Goal: Task Accomplishment & Management: Use online tool/utility

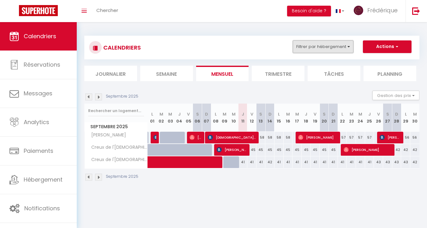
click at [328, 51] on button "Filtrer par hébergement" at bounding box center [323, 46] width 61 height 13
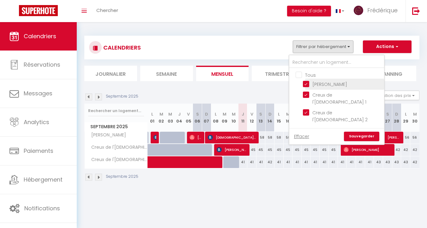
click at [306, 83] on input "[PERSON_NAME]" at bounding box center [342, 84] width 79 height 6
checkbox input "false"
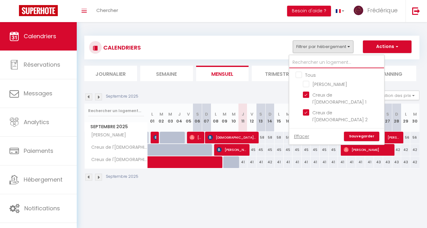
click at [315, 60] on input "text" at bounding box center [337, 62] width 95 height 11
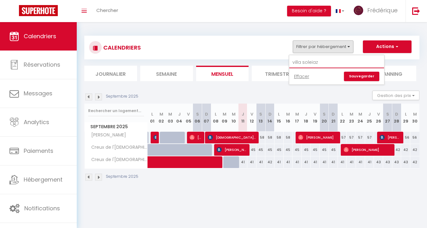
type input "villa soleia"
click at [361, 76] on link "Sauvegarder" at bounding box center [361, 76] width 35 height 9
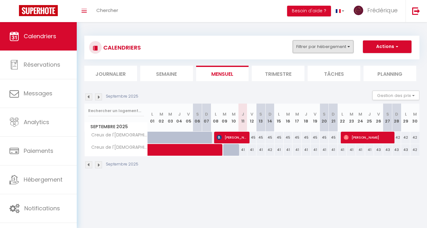
click at [312, 49] on button "Filtrer par hébergement" at bounding box center [323, 46] width 61 height 13
click at [302, 77] on link "Effacer" at bounding box center [301, 76] width 15 height 7
click at [319, 48] on button "Filtrer par hébergement" at bounding box center [323, 46] width 61 height 13
click at [312, 46] on button "Filtrer par hébergement" at bounding box center [323, 46] width 61 height 13
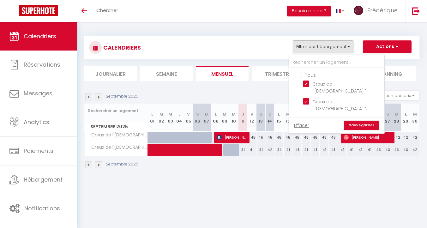
click at [300, 73] on input "Tous" at bounding box center [343, 74] width 95 height 6
checkbox input "true"
click at [360, 121] on link "Sauvegarder" at bounding box center [361, 125] width 35 height 9
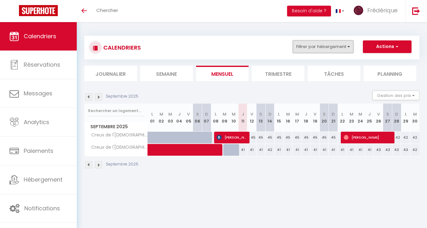
click at [336, 51] on button "Filtrer par hébergement" at bounding box center [323, 46] width 61 height 13
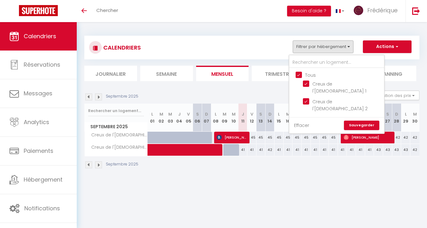
click at [305, 122] on link "Effacer" at bounding box center [301, 125] width 15 height 7
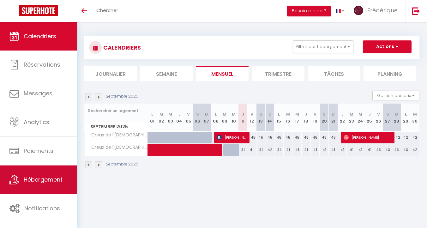
click at [36, 181] on span "Hébergement" at bounding box center [43, 180] width 39 height 8
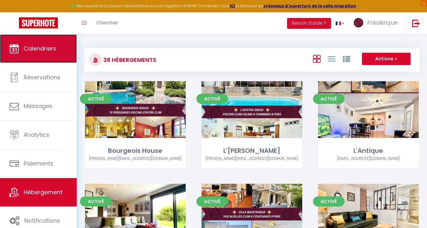
click at [36, 51] on span "Calendriers" at bounding box center [40, 49] width 33 height 8
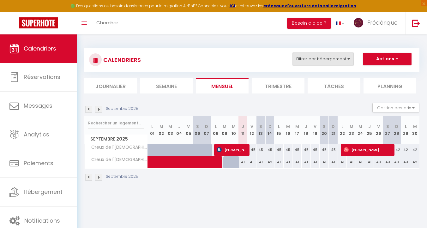
click at [315, 65] on button "Filtrer par hébergement" at bounding box center [323, 59] width 61 height 13
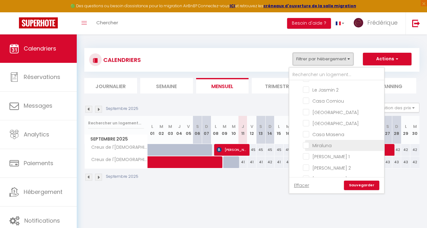
scroll to position [280, 0]
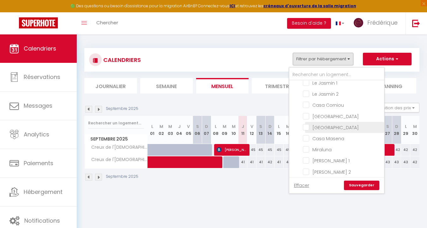
click at [307, 124] on input "[GEOGRAPHIC_DATA]" at bounding box center [342, 127] width 79 height 6
checkbox input "true"
checkbox input "false"
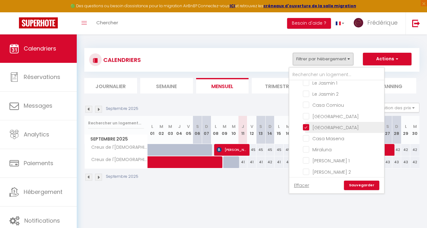
checkbox input "false"
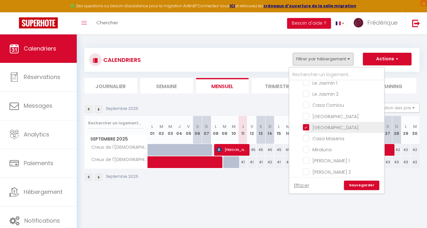
checkbox input "false"
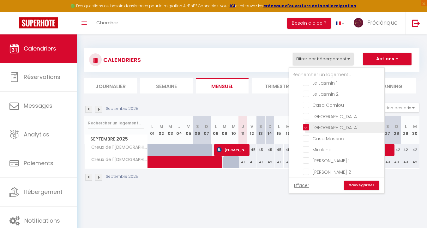
checkbox input "false"
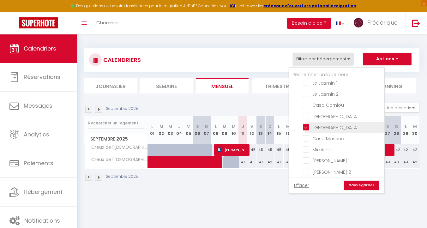
checkbox input "false"
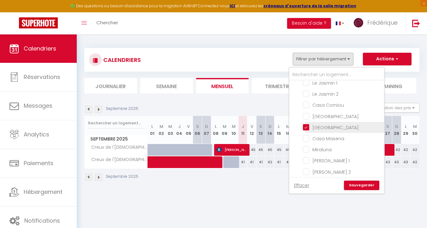
checkbox input "false"
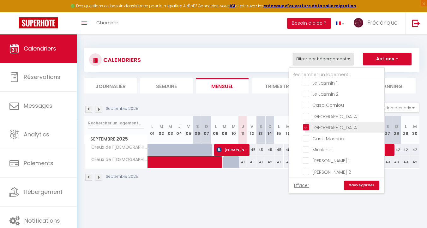
checkbox input "false"
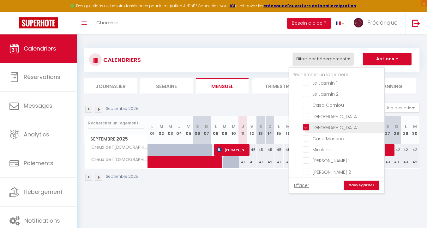
checkbox input "false"
click at [358, 184] on link "Sauvegarder" at bounding box center [361, 185] width 35 height 9
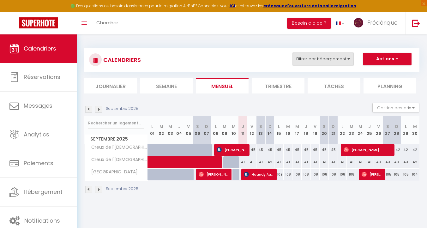
click at [318, 59] on button "Filtrer par hébergement" at bounding box center [323, 59] width 61 height 13
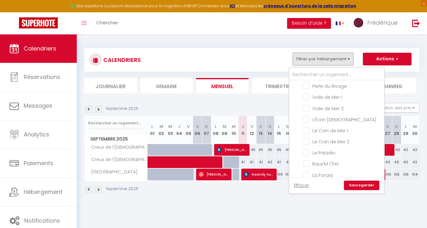
scroll to position [87, 0]
click at [307, 96] on input "Voile de Mer 2" at bounding box center [342, 98] width 79 height 6
checkbox input "true"
checkbox input "false"
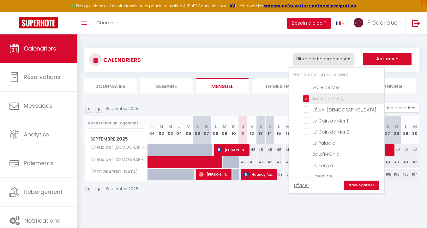
checkbox input "false"
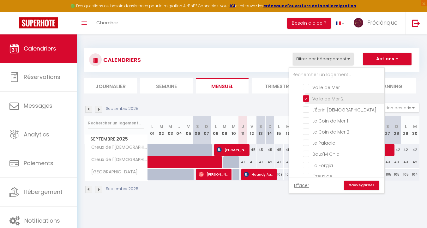
checkbox input "false"
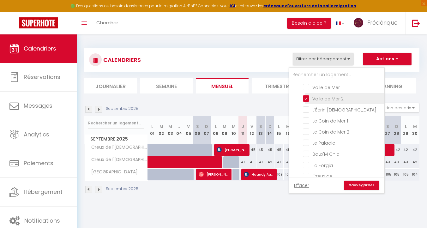
checkbox input "false"
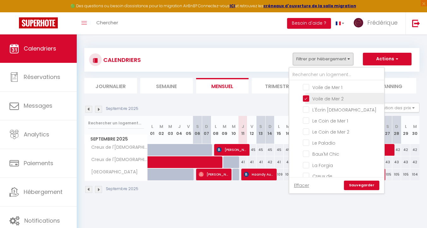
checkbox input "false"
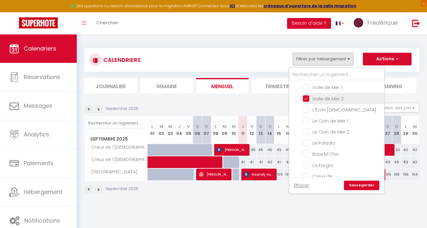
checkbox input "false"
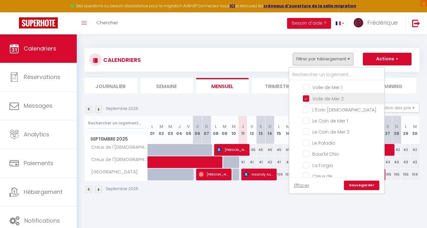
checkbox input "false"
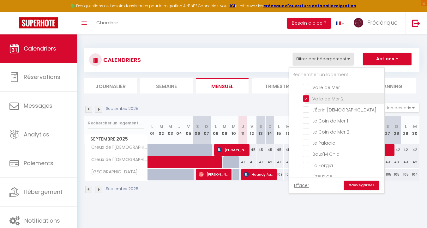
checkbox input "false"
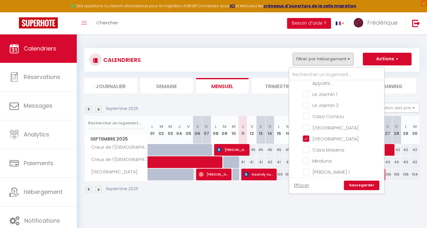
scroll to position [274, 0]
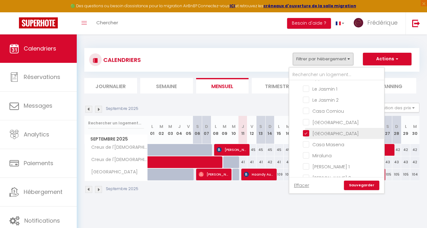
click at [304, 130] on input "[GEOGRAPHIC_DATA]" at bounding box center [342, 133] width 79 height 6
checkbox input "false"
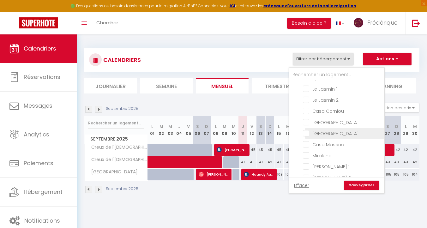
checkbox input "false"
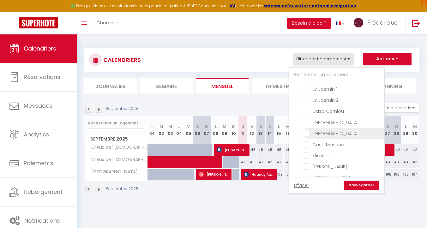
checkbox input "false"
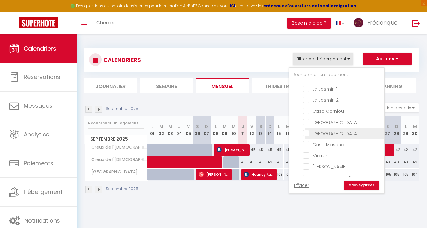
checkbox input "false"
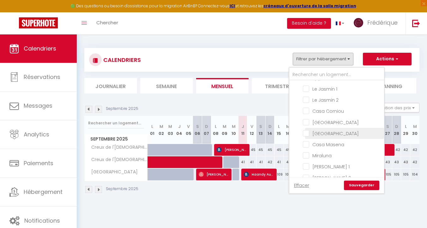
checkbox input "false"
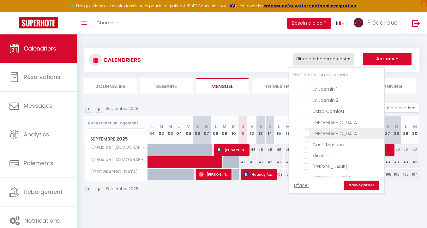
checkbox input "false"
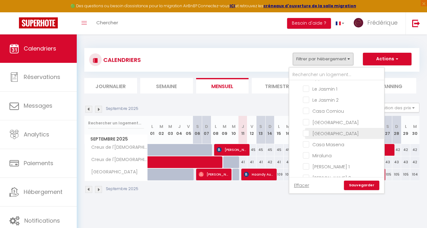
checkbox input "false"
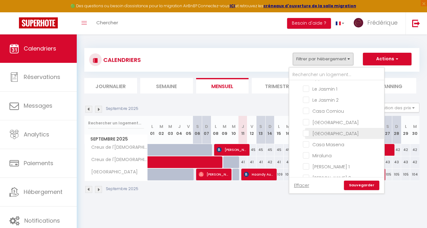
checkbox input "false"
click at [362, 187] on link "Sauvegarder" at bounding box center [361, 185] width 35 height 9
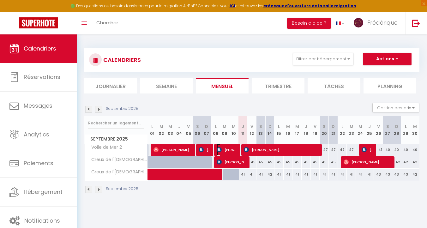
click at [228, 149] on span "Karim Zayani" at bounding box center [227, 150] width 21 height 12
select select "OK"
select select "1"
select select "0"
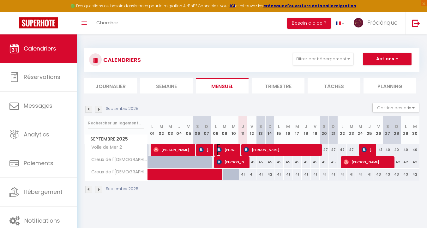
select select "1"
select select
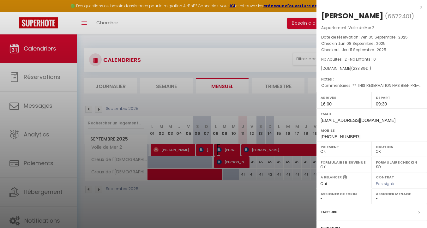
select select "32644"
click at [207, 151] on div at bounding box center [213, 114] width 427 height 228
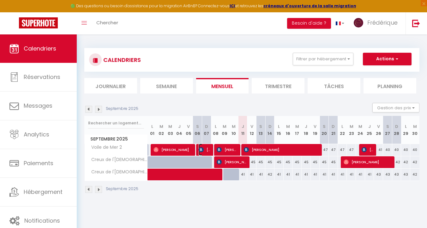
click at [207, 151] on span "Rosemarie Schulze" at bounding box center [205, 150] width 12 height 12
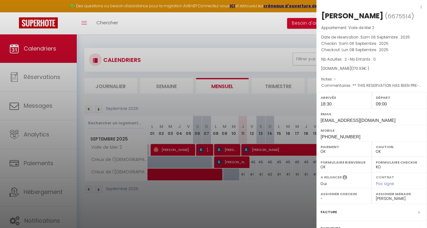
click at [277, 198] on div at bounding box center [213, 114] width 427 height 228
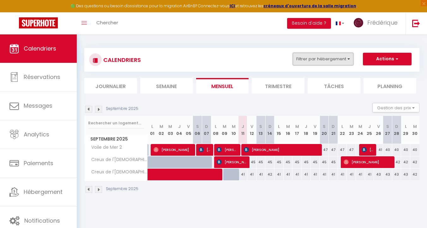
click at [334, 57] on button "Filtrer par hébergement" at bounding box center [323, 59] width 61 height 13
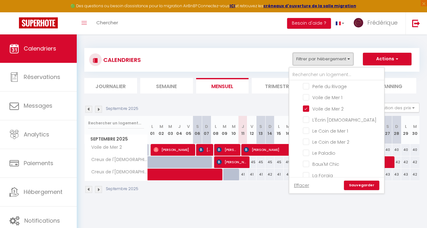
scroll to position [88, 0]
click at [307, 96] on input "Voile de Mer 2" at bounding box center [342, 97] width 79 height 6
checkbox input "false"
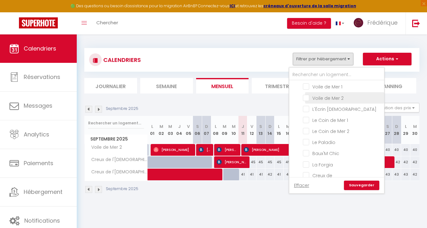
checkbox input "false"
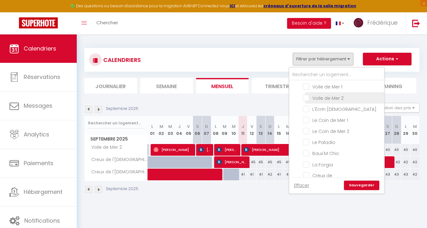
checkbox input "false"
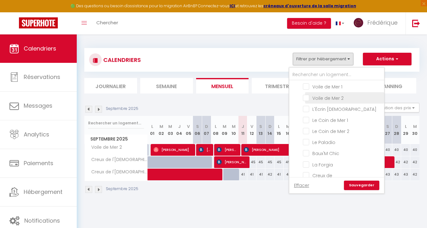
checkbox input "false"
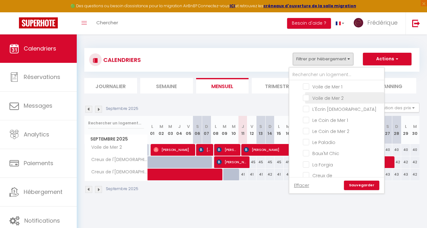
checkbox input "false"
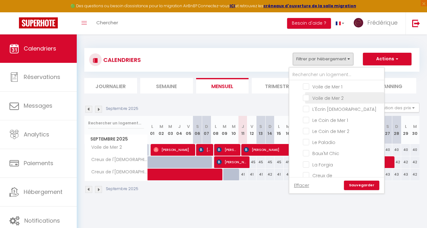
checkbox input "false"
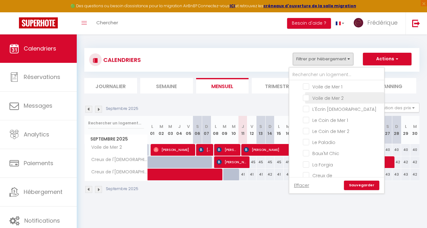
checkbox input "false"
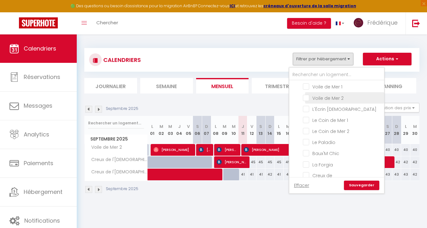
checkbox input "false"
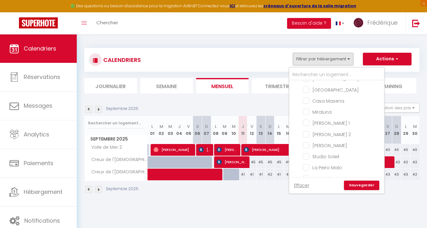
scroll to position [347, 0]
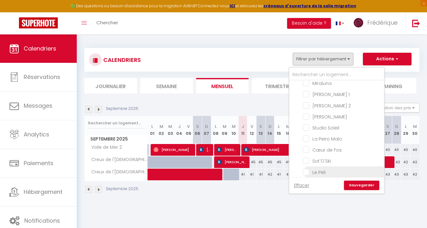
click at [305, 169] on input "Le Péli" at bounding box center [342, 172] width 79 height 6
checkbox input "true"
checkbox input "false"
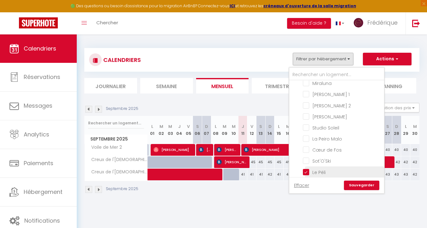
checkbox input "false"
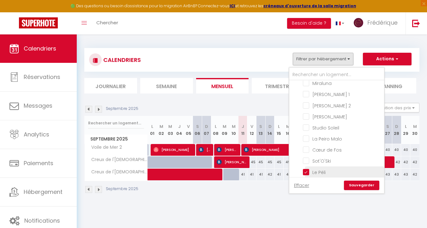
checkbox input "false"
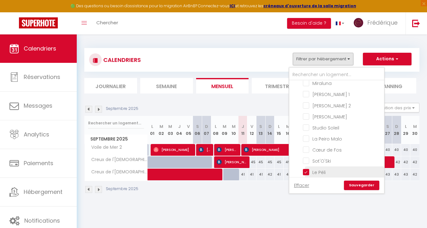
checkbox input "false"
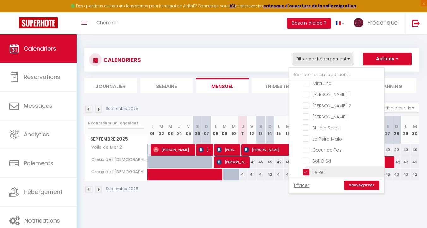
checkbox input "false"
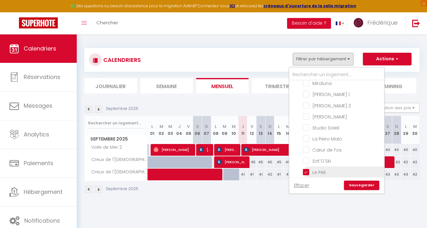
checkbox input "false"
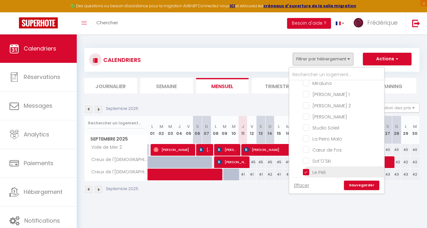
checkbox input "false"
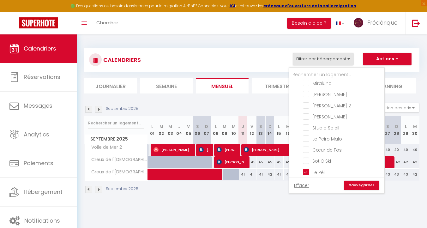
click at [361, 186] on link "Sauvegarder" at bounding box center [361, 185] width 35 height 9
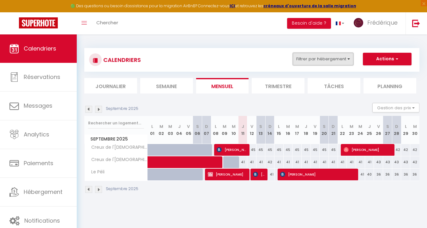
click at [330, 59] on button "Filtrer par hébergement" at bounding box center [323, 59] width 61 height 13
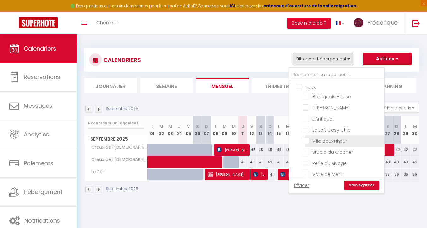
click at [312, 136] on li "Villa Baux’Nheur" at bounding box center [344, 141] width 79 height 11
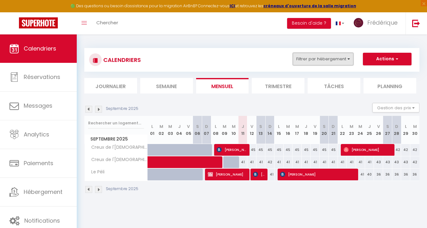
click at [334, 53] on button "Filtrer par hébergement" at bounding box center [323, 59] width 61 height 13
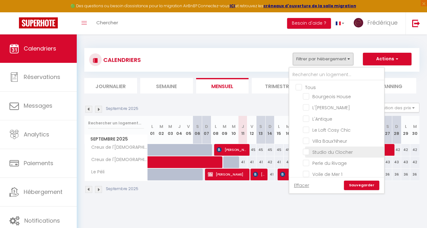
click at [308, 152] on input "Studio du Clocher" at bounding box center [342, 152] width 79 height 6
checkbox input "true"
checkbox input "false"
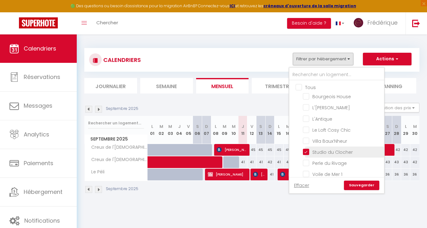
checkbox input "false"
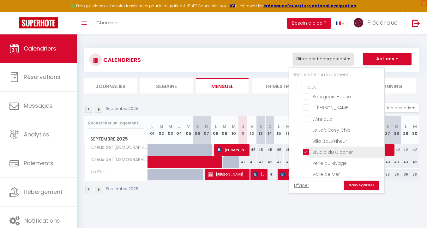
checkbox input "false"
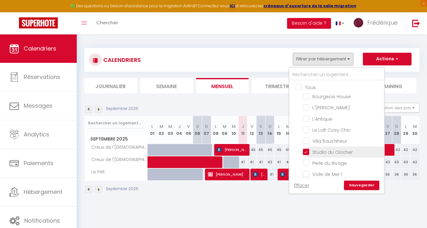
checkbox input "false"
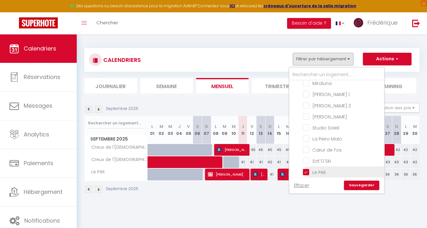
click at [304, 169] on input "Le Péli" at bounding box center [342, 172] width 79 height 6
click at [363, 187] on link "Sauvegarder" at bounding box center [361, 185] width 35 height 9
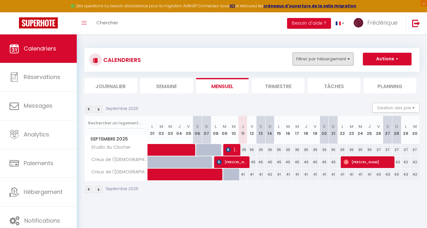
click at [322, 58] on button "Filtrer par hébergement" at bounding box center [323, 59] width 61 height 13
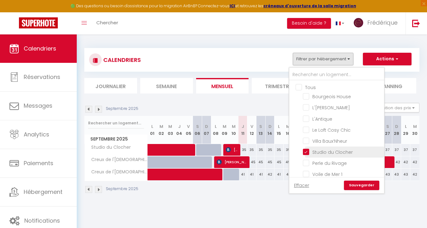
click at [307, 151] on input "Studio du Clocher" at bounding box center [342, 152] width 79 height 6
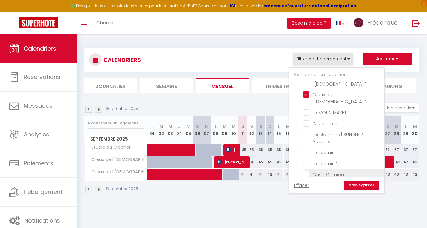
scroll to position [216, 0]
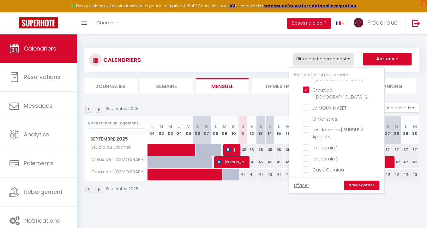
click at [360, 184] on link "Sauvegarder" at bounding box center [361, 185] width 35 height 9
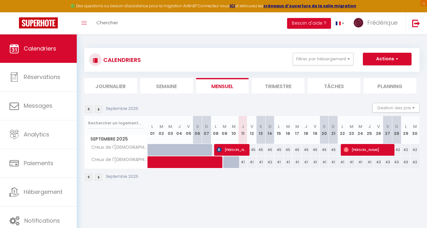
click at [89, 175] on img at bounding box center [88, 177] width 7 height 7
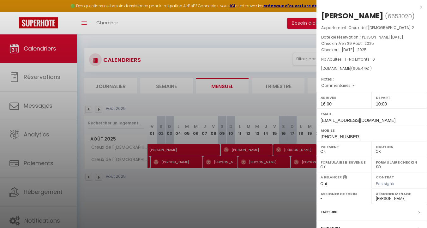
click at [422, 7] on div "x" at bounding box center [370, 7] width 106 height 8
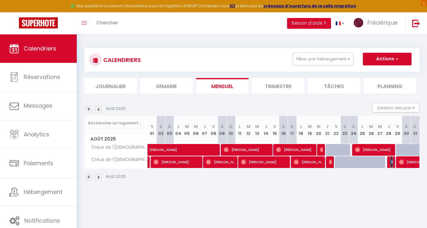
click at [391, 161] on img at bounding box center [392, 162] width 5 height 5
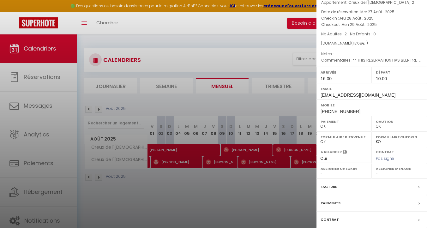
scroll to position [0, 0]
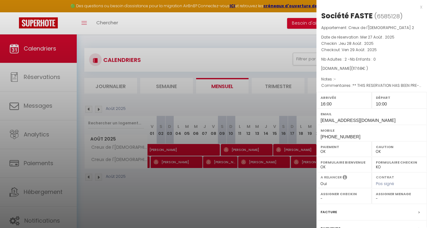
click at [260, 126] on div at bounding box center [213, 114] width 427 height 228
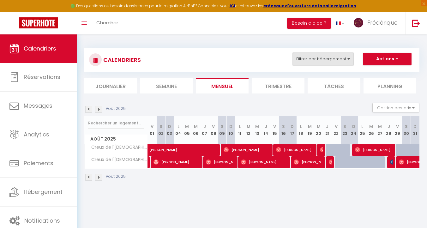
click at [331, 61] on button "Filtrer par hébergement" at bounding box center [323, 59] width 61 height 13
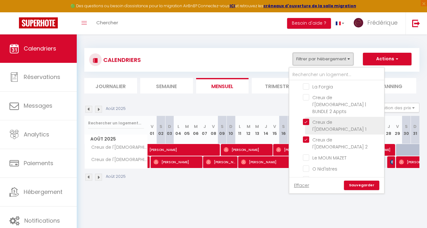
scroll to position [165, 0]
click at [308, 120] on input "Creux de l'[DEMOGRAPHIC_DATA] 1" at bounding box center [342, 123] width 79 height 6
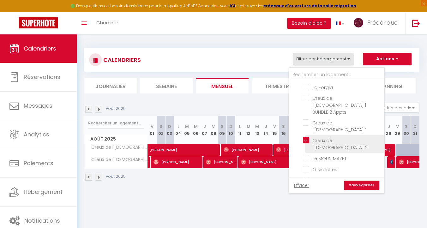
click at [308, 137] on input "Creux de l'[DEMOGRAPHIC_DATA] 2" at bounding box center [342, 140] width 79 height 6
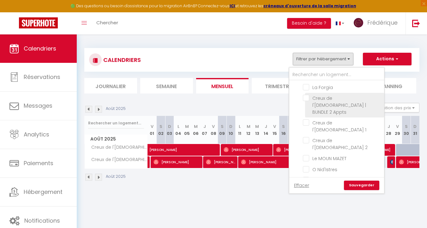
click at [308, 95] on input "Creux de l'[DEMOGRAPHIC_DATA] | BUNDLE 2 Appts" at bounding box center [342, 98] width 79 height 6
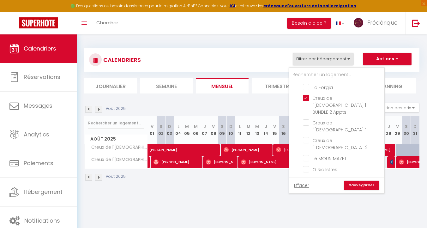
click at [367, 186] on link "Sauvegarder" at bounding box center [361, 185] width 35 height 9
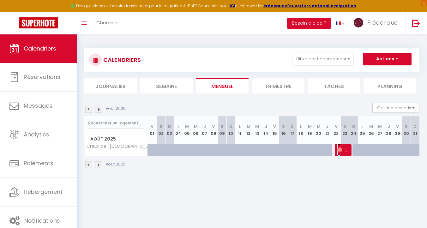
click at [342, 153] on span "Gilça Semedo" at bounding box center [344, 150] width 12 height 12
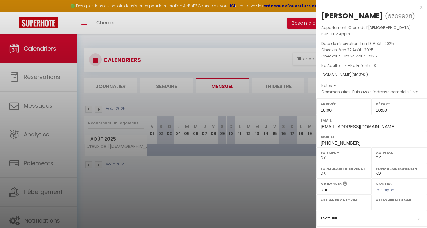
click at [221, 188] on div at bounding box center [213, 114] width 427 height 228
